Goal: Task Accomplishment & Management: Manage account settings

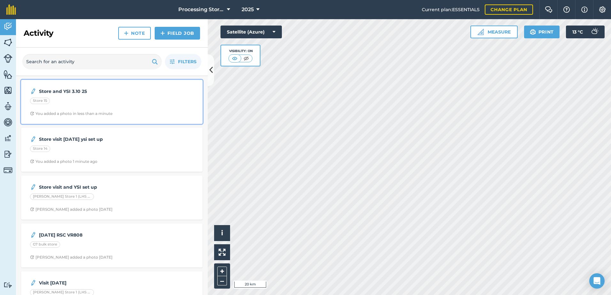
click at [108, 115] on div "You added a photo in less than a minute" at bounding box center [71, 113] width 82 height 5
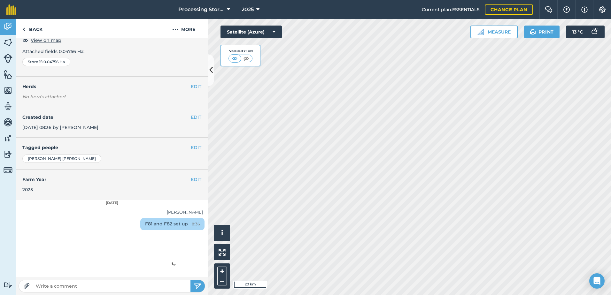
scroll to position [123, 0]
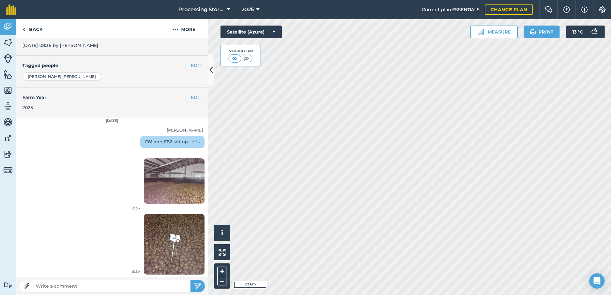
click at [162, 191] on img at bounding box center [174, 181] width 61 height 45
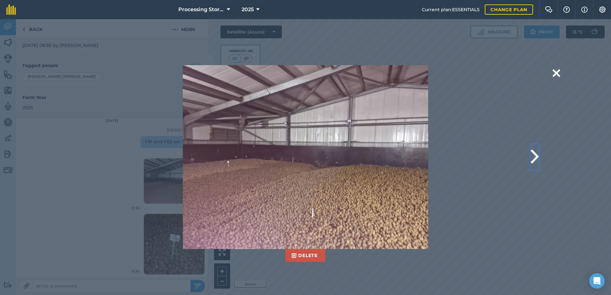
click at [535, 158] on button at bounding box center [535, 157] width 8 height 26
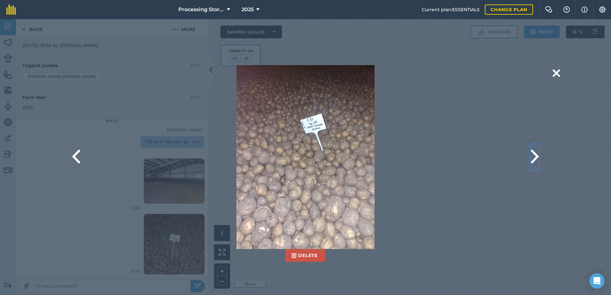
click at [535, 157] on button at bounding box center [535, 157] width 8 height 26
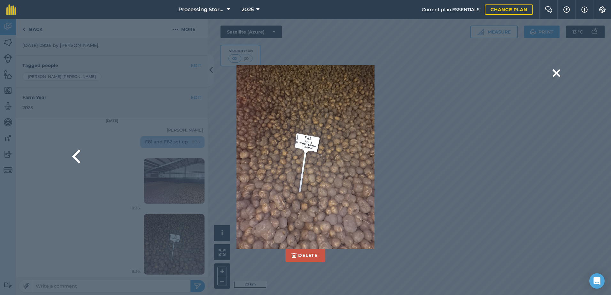
click at [535, 157] on div "Delete Are you sure you would like to delete this image? [GEOGRAPHIC_DATA]" at bounding box center [305, 157] width 509 height 184
click at [557, 75] on button at bounding box center [557, 73] width 8 height 16
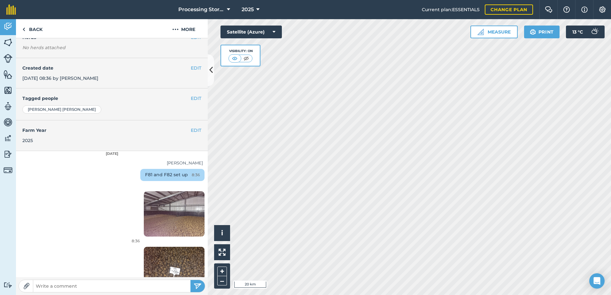
scroll to position [0, 0]
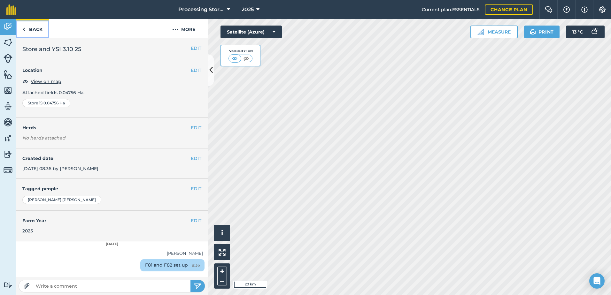
click at [33, 28] on link "Back" at bounding box center [32, 28] width 33 height 19
